Goal: Find specific fact: Find specific fact

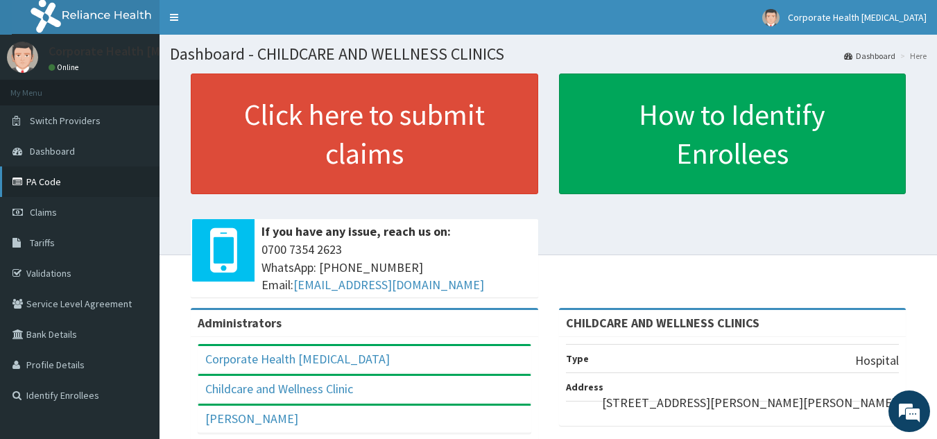
click at [60, 187] on link "PA Code" at bounding box center [80, 181] width 160 height 31
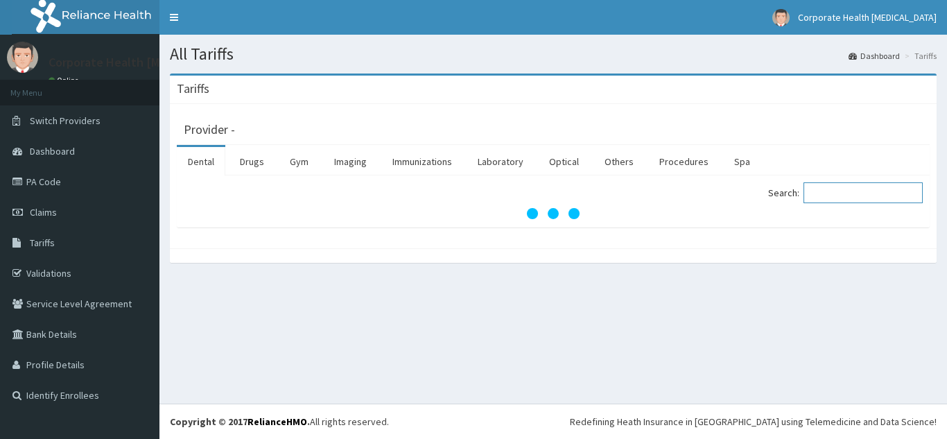
click at [852, 196] on input "Search:" at bounding box center [863, 192] width 119 height 21
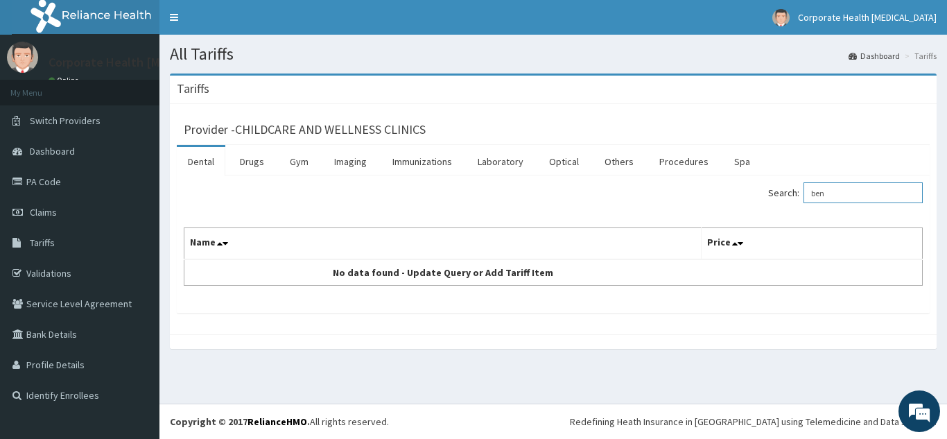
click at [847, 196] on input "ben" at bounding box center [863, 192] width 119 height 21
type input "b"
paste input "[MEDICAL_DATA]"
type input "[MEDICAL_DATA]"
click at [261, 160] on link "Drugs" at bounding box center [252, 161] width 46 height 29
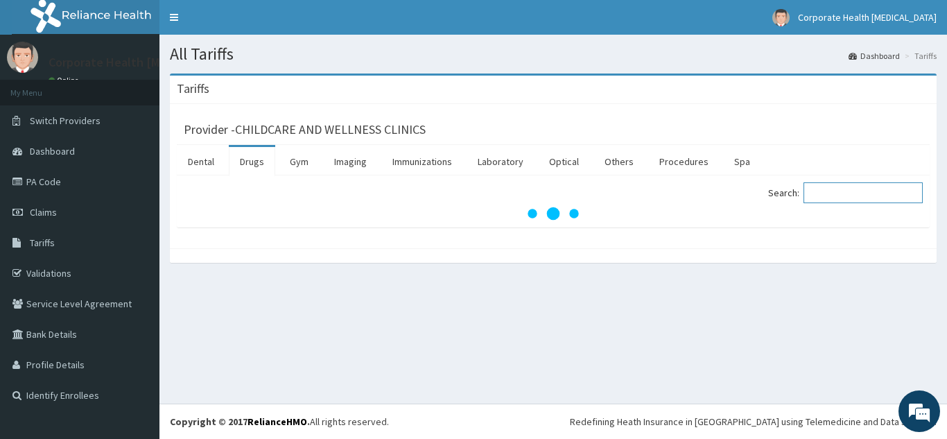
click at [879, 201] on input "Search:" at bounding box center [863, 192] width 119 height 21
paste input "[MEDICAL_DATA]"
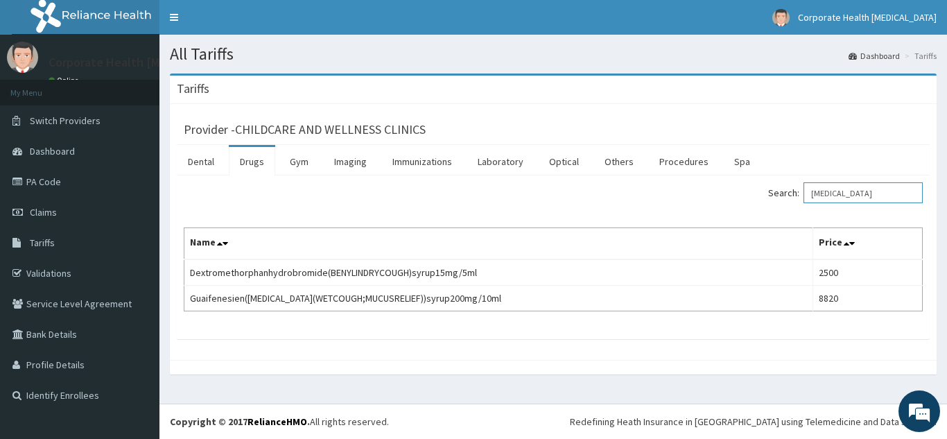
type input "[MEDICAL_DATA]"
